Goal: Task Accomplishment & Management: Manage account settings

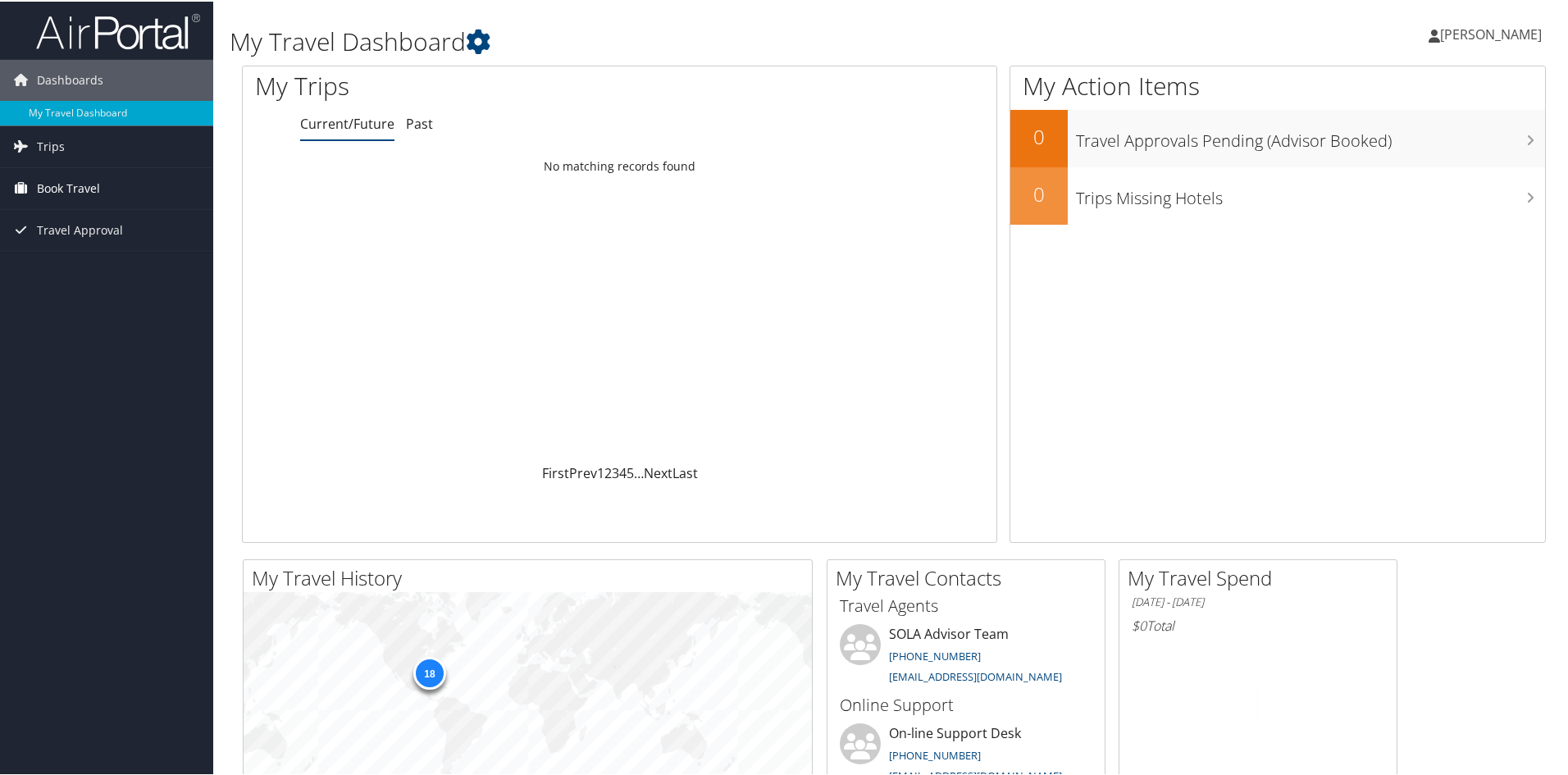
click at [74, 193] on span "Book Travel" at bounding box center [68, 186] width 63 height 41
click at [77, 242] on link "Book/Manage Online Trips" at bounding box center [106, 244] width 213 height 25
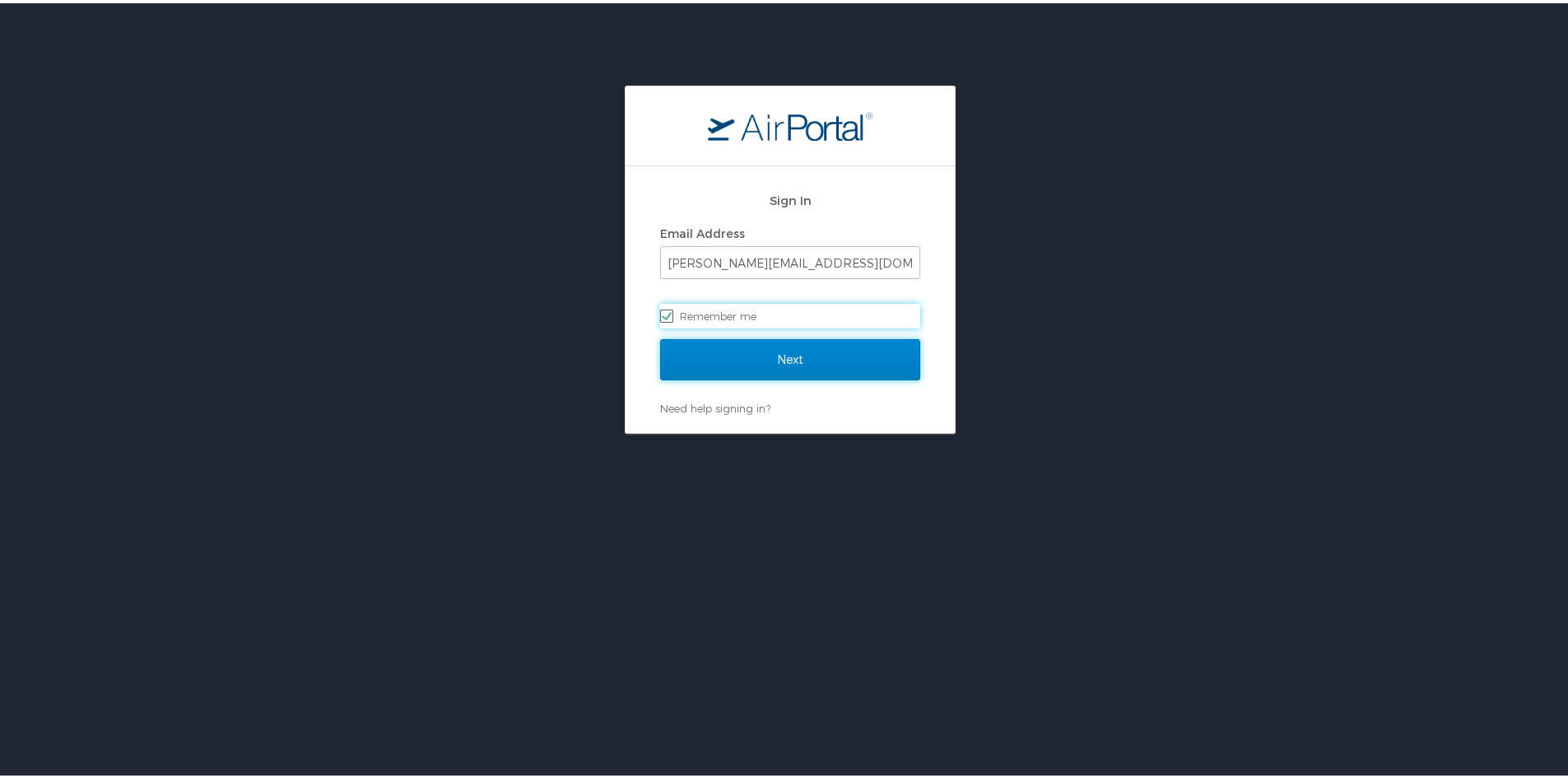
click at [750, 370] on input "Next" at bounding box center [790, 356] width 260 height 41
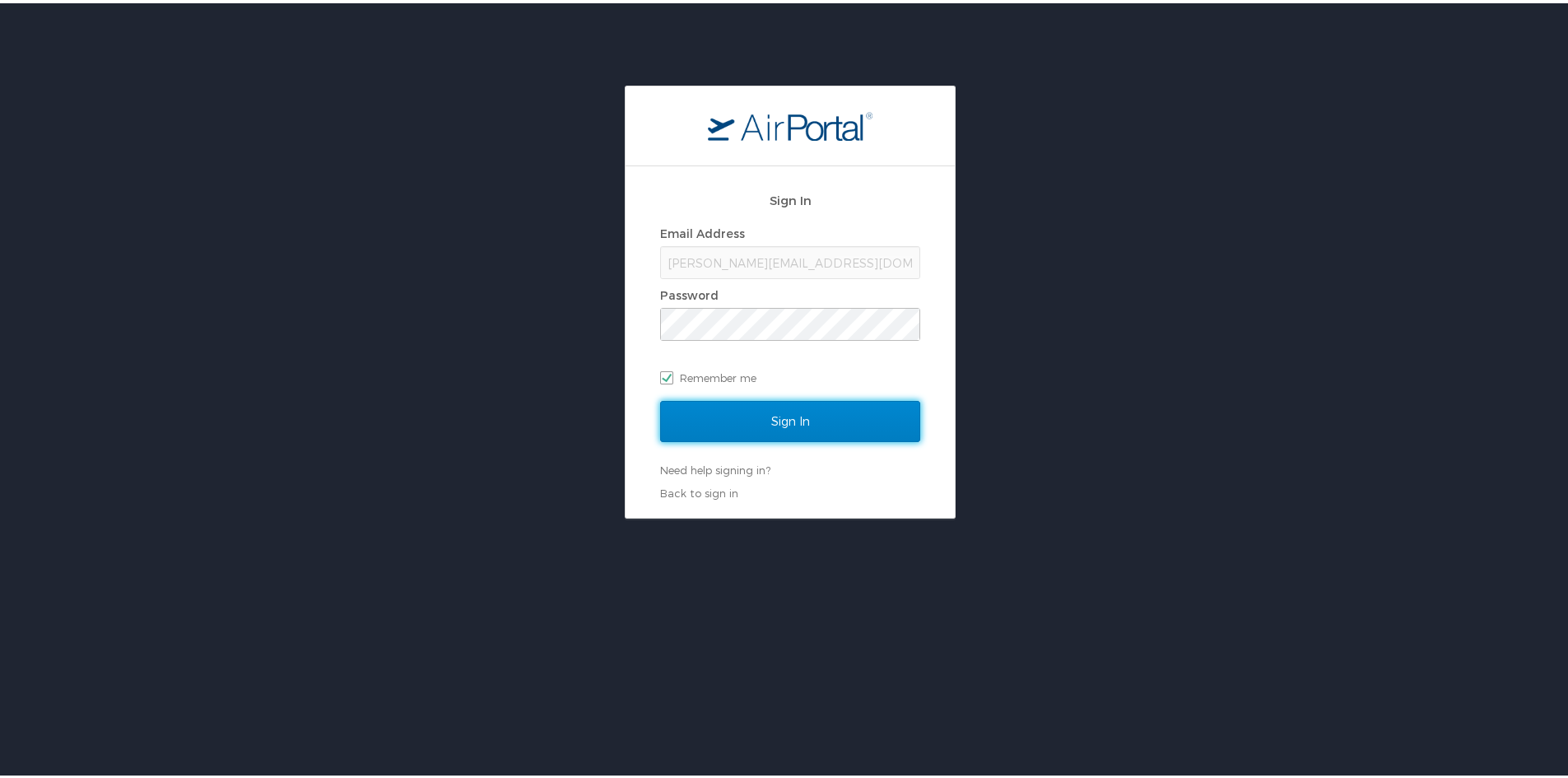
click at [757, 421] on input "Sign In" at bounding box center [790, 418] width 260 height 41
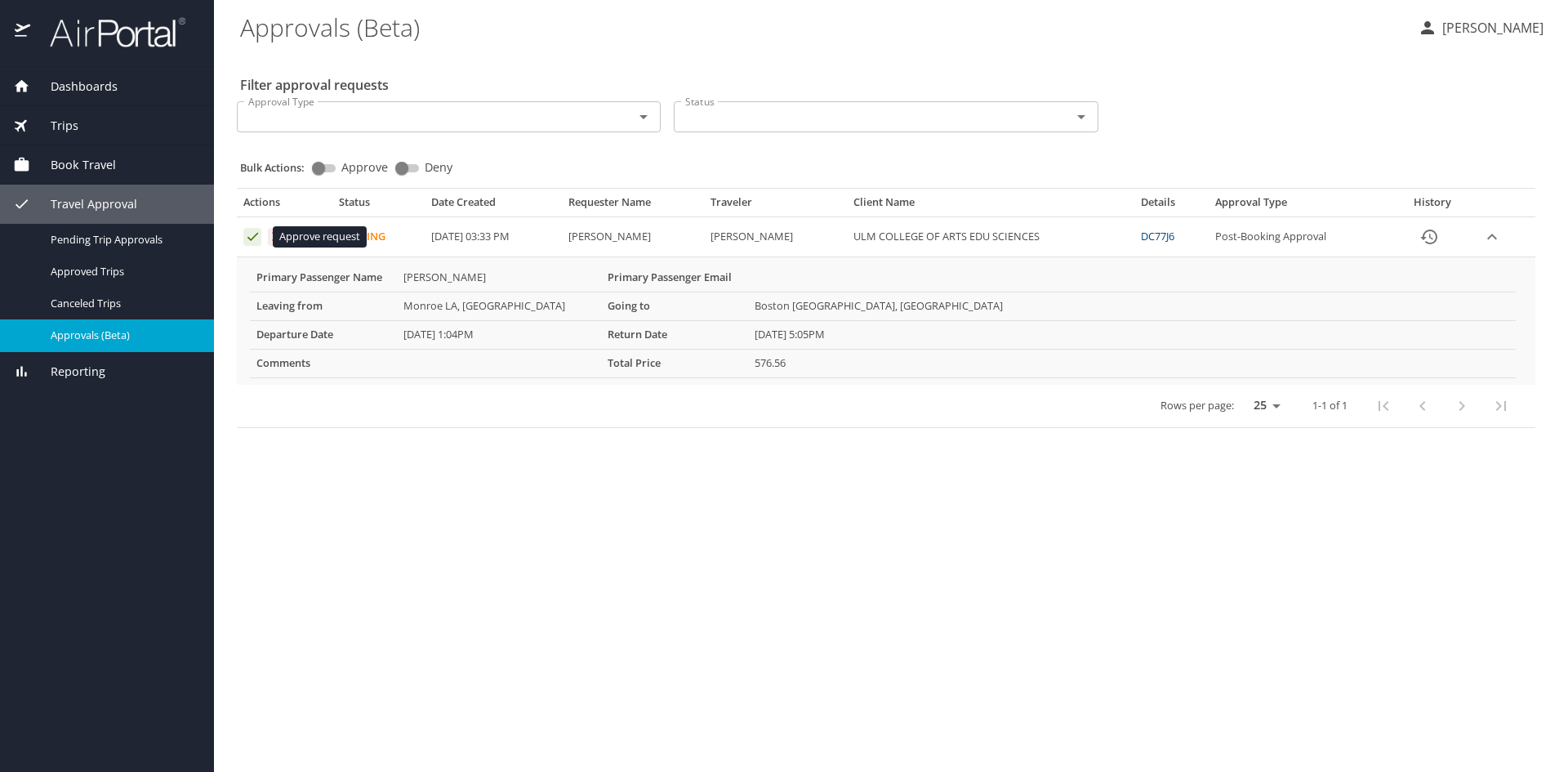
click at [255, 235] on icon "Approval table" at bounding box center [253, 237] width 10 height 8
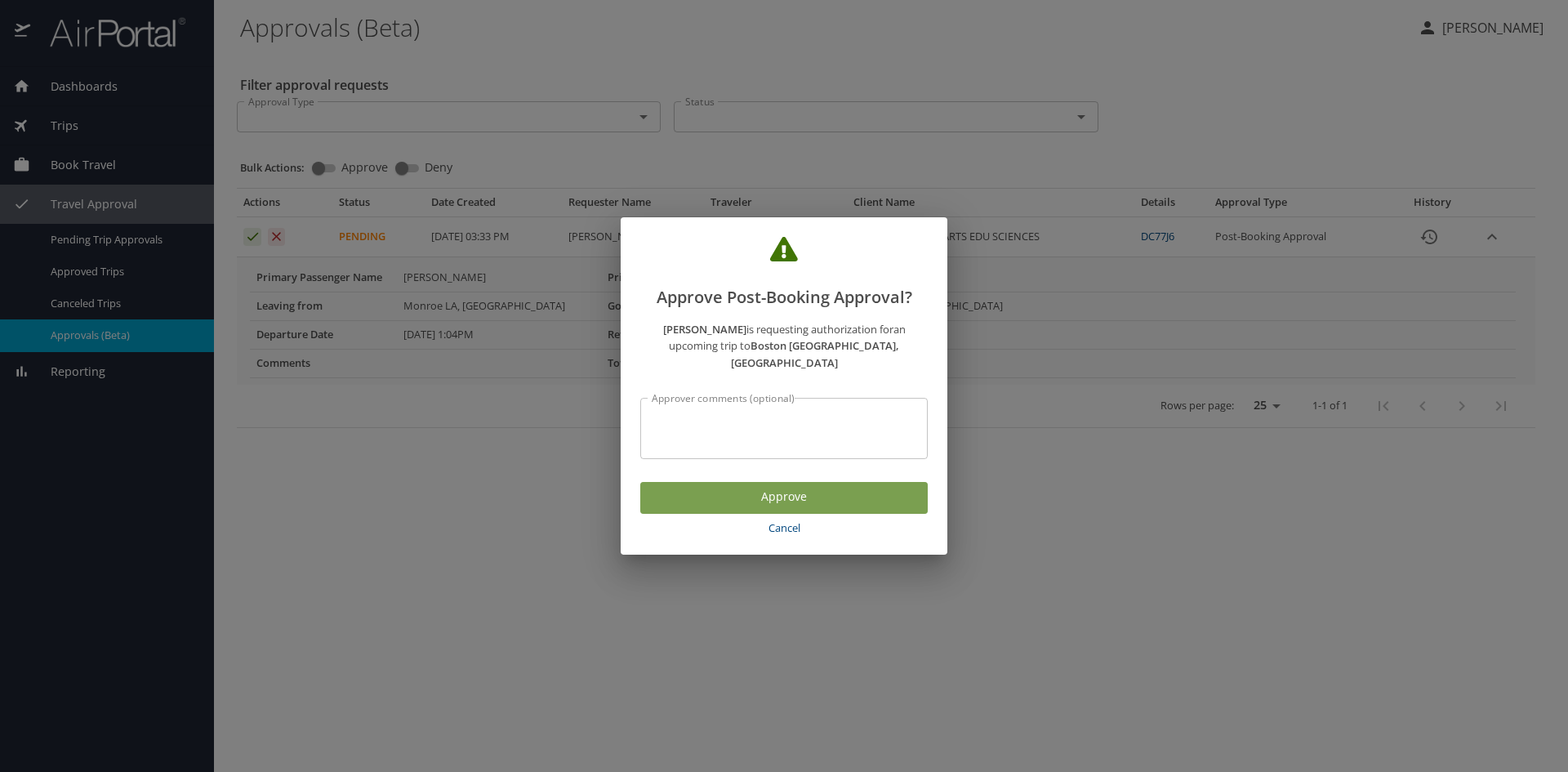
click at [783, 489] on span "Approve" at bounding box center [784, 498] width 261 height 21
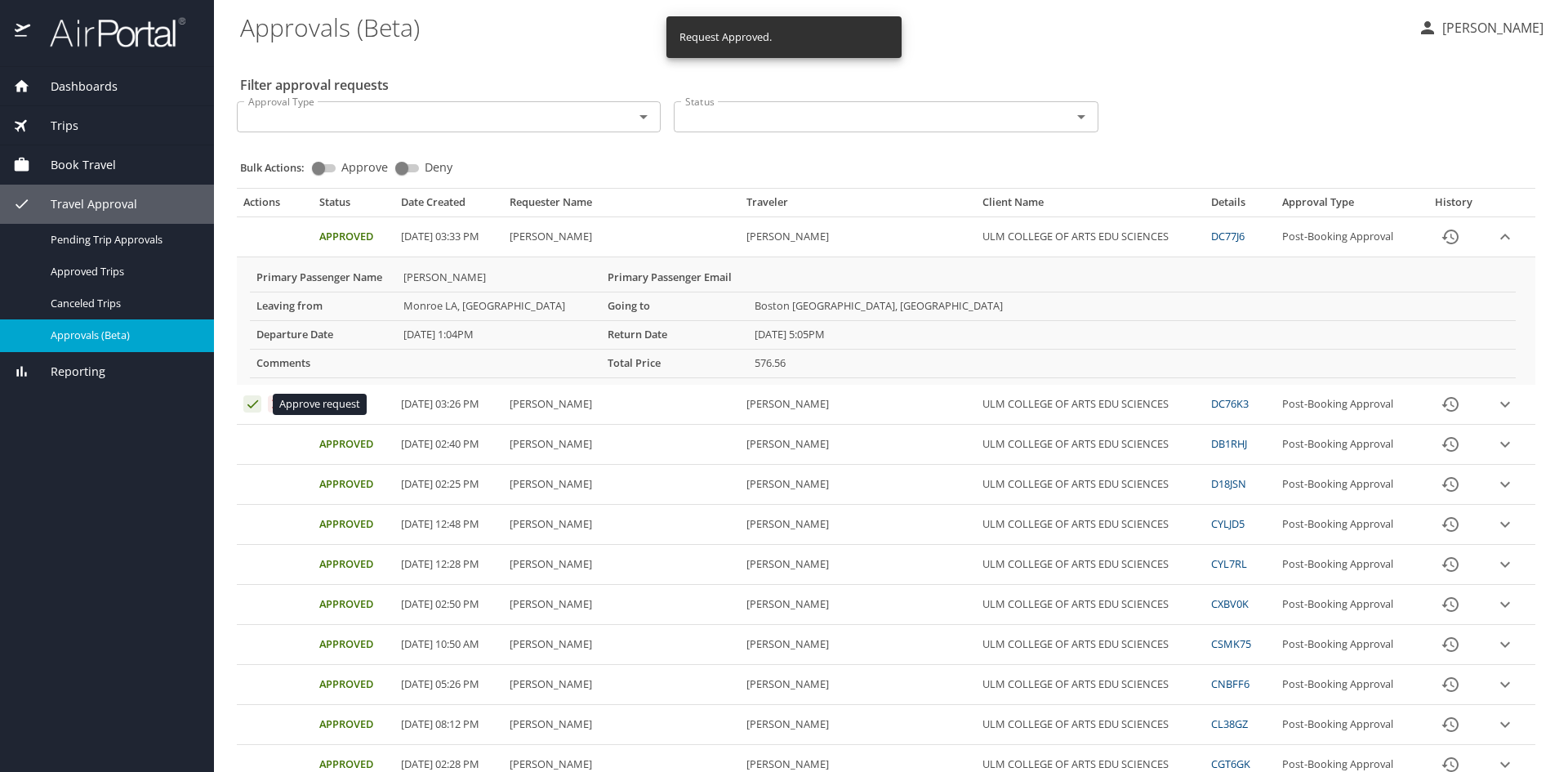
click at [253, 406] on icon "Approval table" at bounding box center [253, 404] width 10 height 8
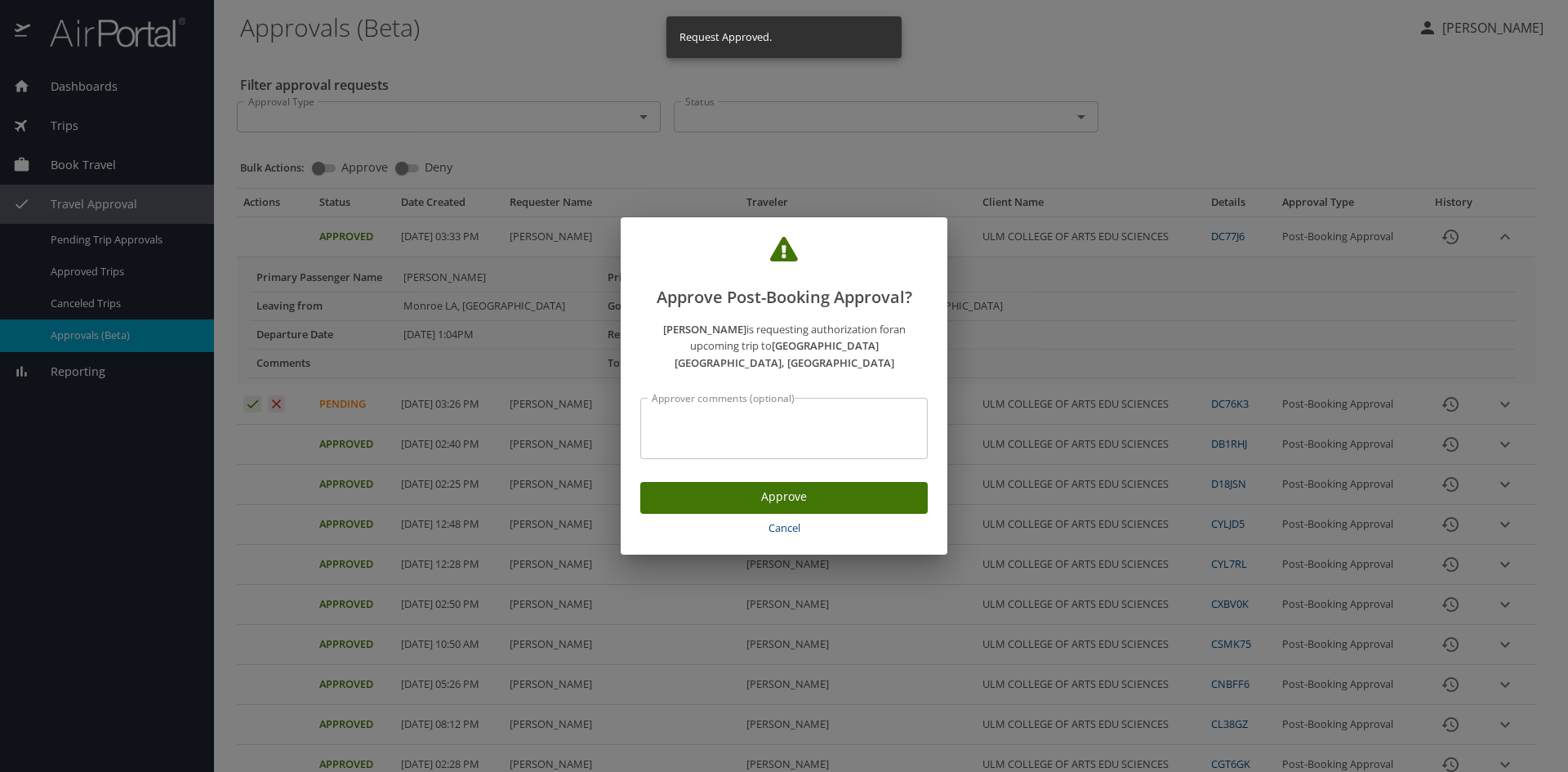
click at [738, 490] on span "Approve" at bounding box center [784, 498] width 261 height 21
